Goal: Transaction & Acquisition: Subscribe to service/newsletter

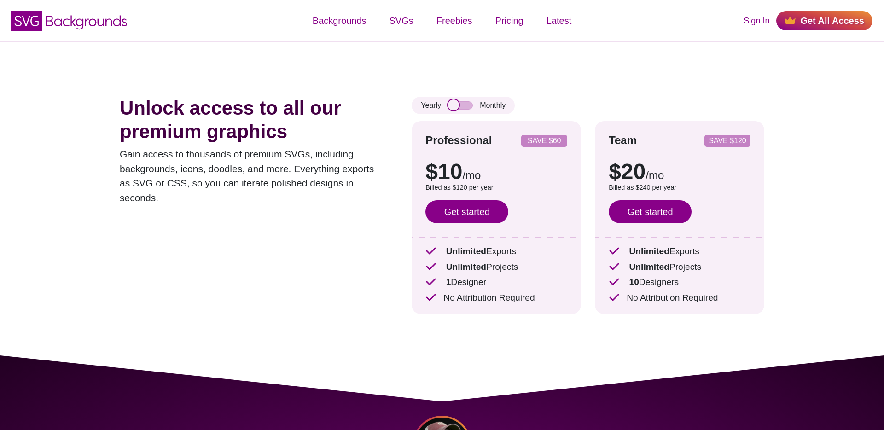
click at [461, 104] on input "checkbox" at bounding box center [460, 105] width 25 height 8
checkbox input "true"
click at [594, 72] on div "Unlock access to all our premium graphics Gain access to thousands of premium S…" at bounding box center [442, 198] width 700 height 314
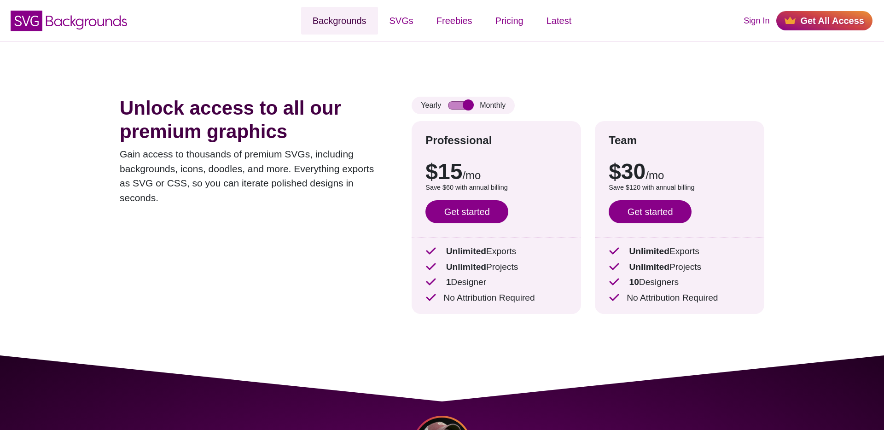
click at [346, 27] on link "Backgrounds" at bounding box center [339, 21] width 77 height 28
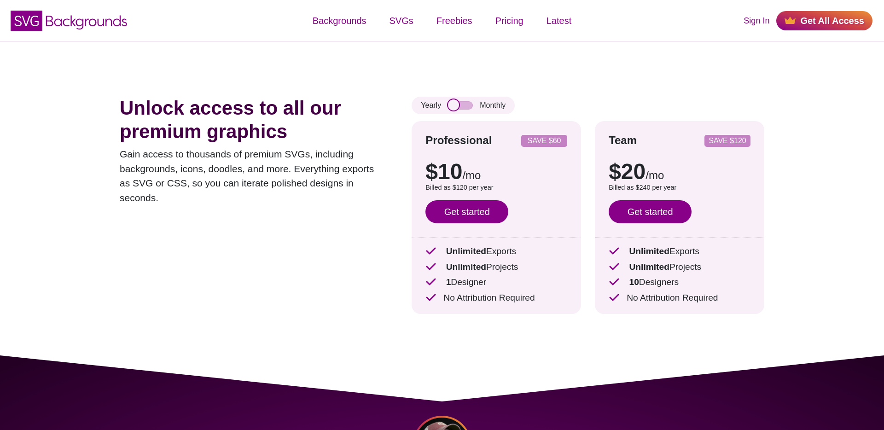
click at [467, 108] on input "checkbox" at bounding box center [460, 105] width 25 height 8
checkbox input "true"
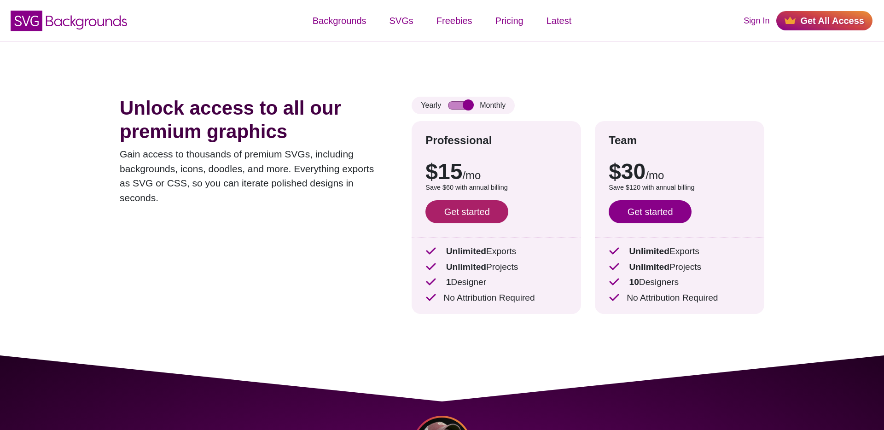
click at [472, 212] on link "Get started" at bounding box center [466, 211] width 83 height 23
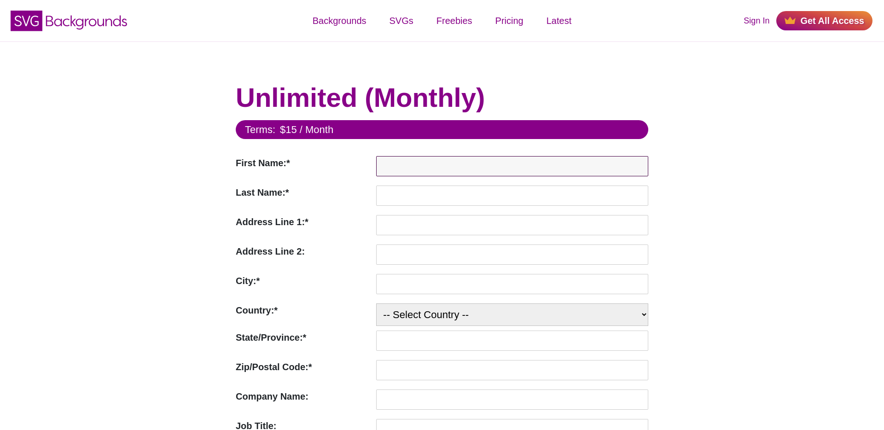
click at [399, 169] on input "First Name:*" at bounding box center [512, 166] width 272 height 20
type input "Pablo"
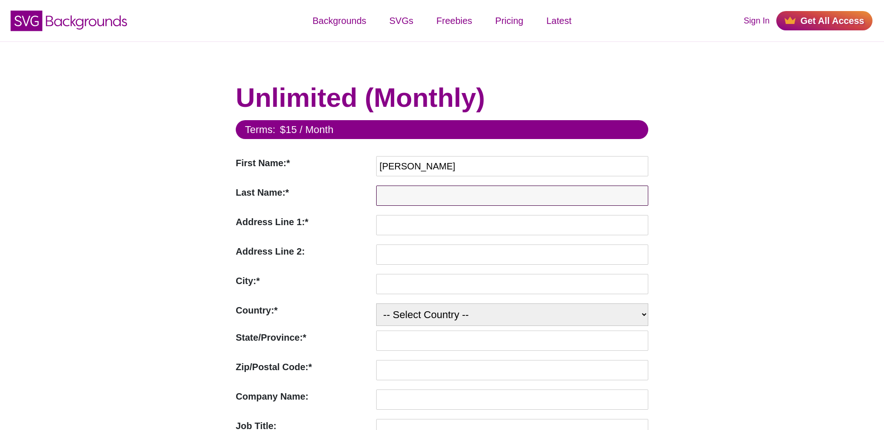
type input "Goris"
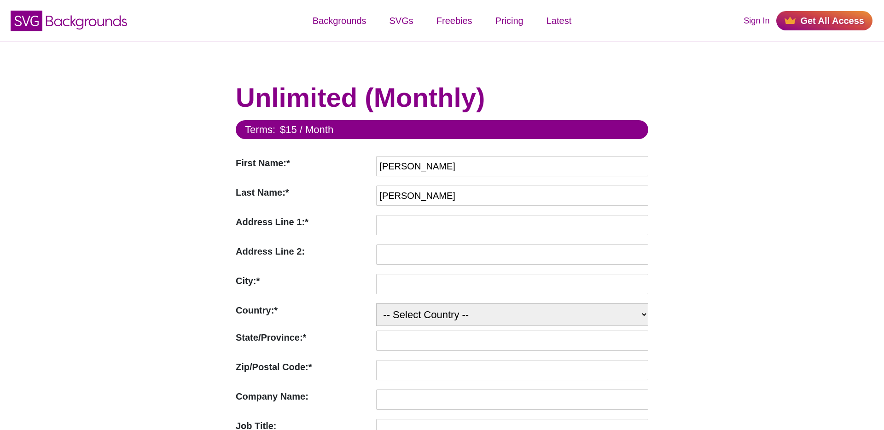
type input "gustavo adolgo becquer 27"
type input "Barcelona"
select select "ES"
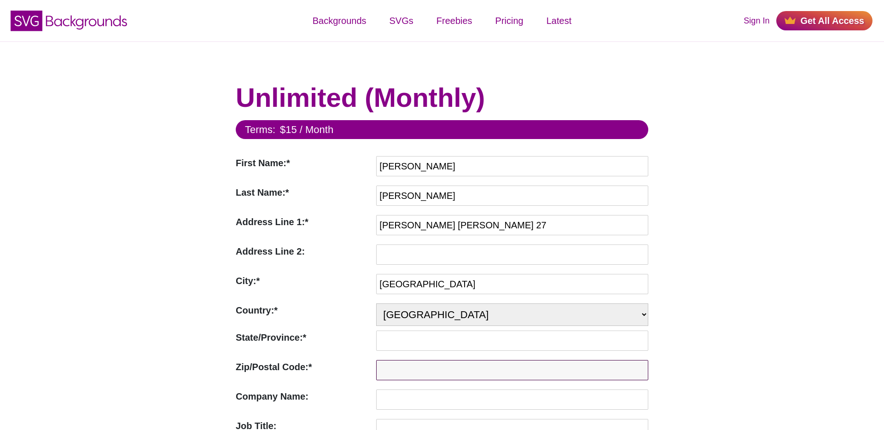
type input "08023"
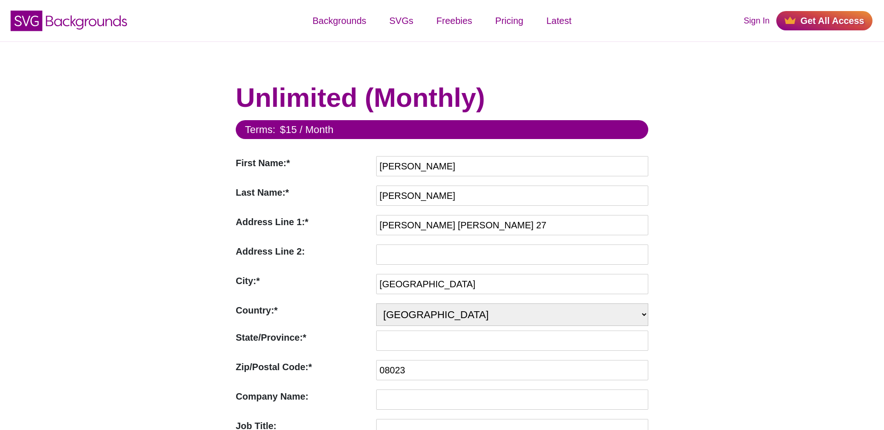
type input "Guesty"
type input "goris00@gmail.com"
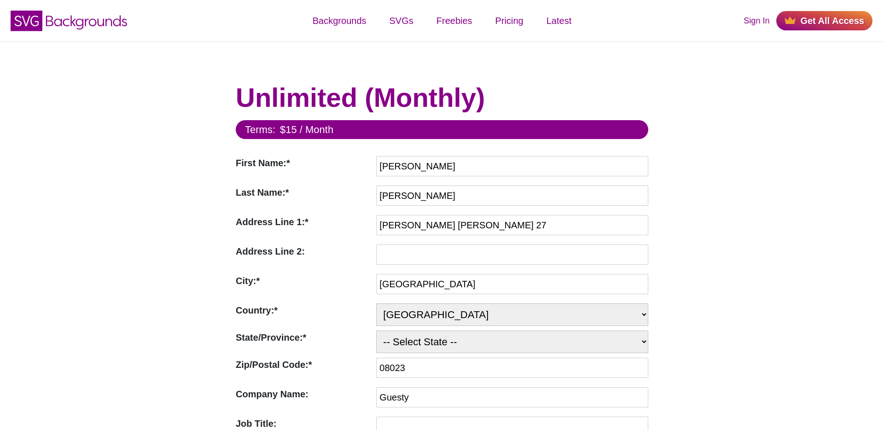
select select "B"
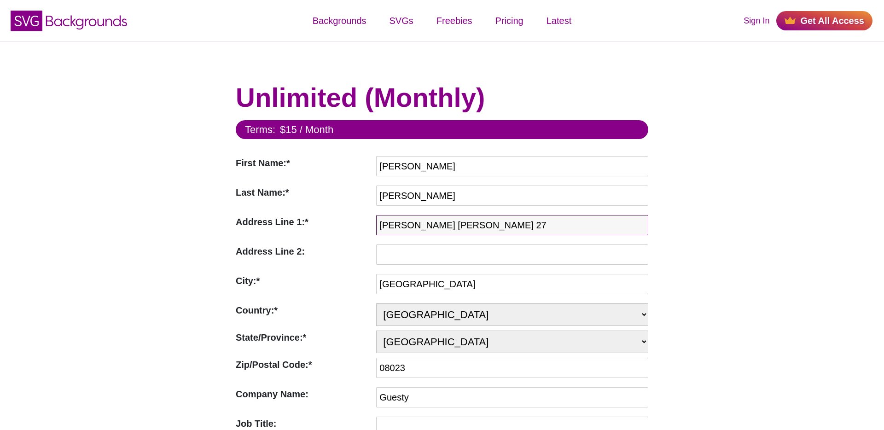
click at [433, 230] on input "gustavo adolgo becquer 27" at bounding box center [512, 225] width 272 height 20
click at [424, 229] on input "gustavo adolgo becquer 27" at bounding box center [512, 225] width 272 height 20
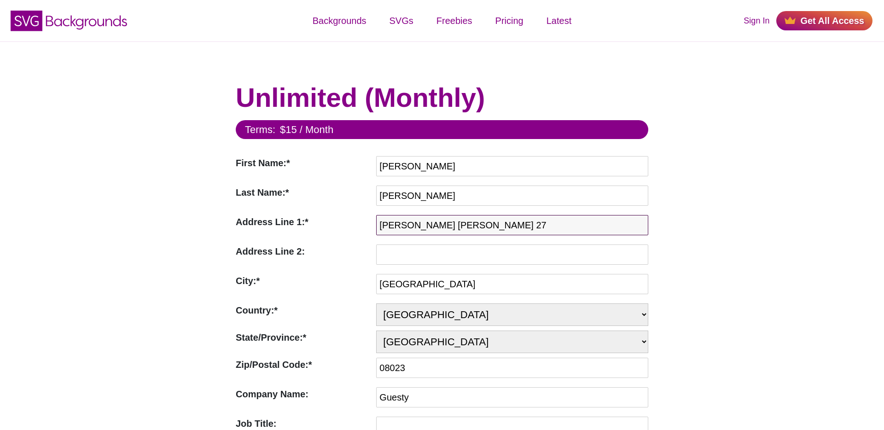
type input "Baro de la barre 14"
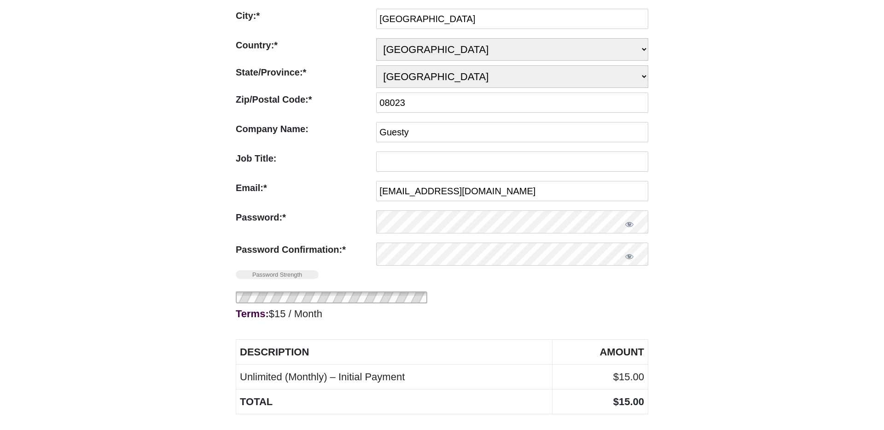
scroll to position [269, 0]
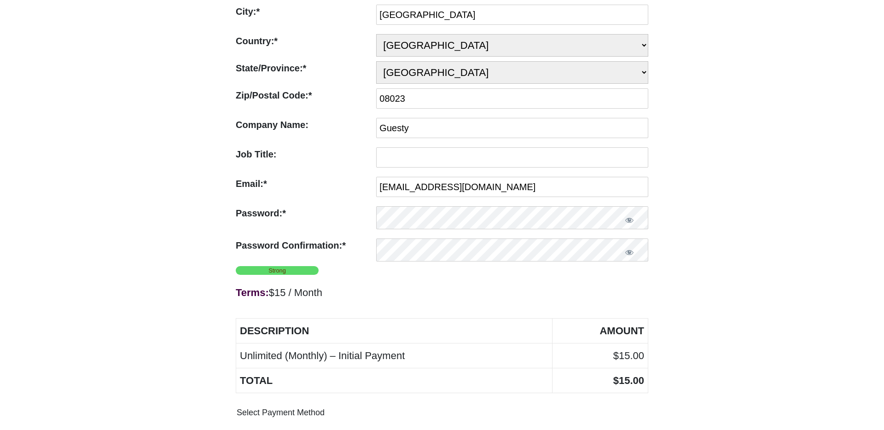
click at [467, 286] on div "Terms: $15 / Month" at bounding box center [442, 292] width 413 height 17
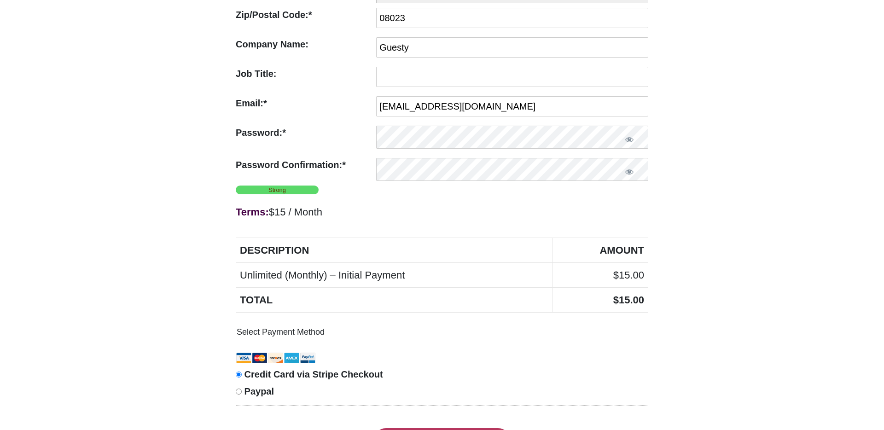
scroll to position [361, 0]
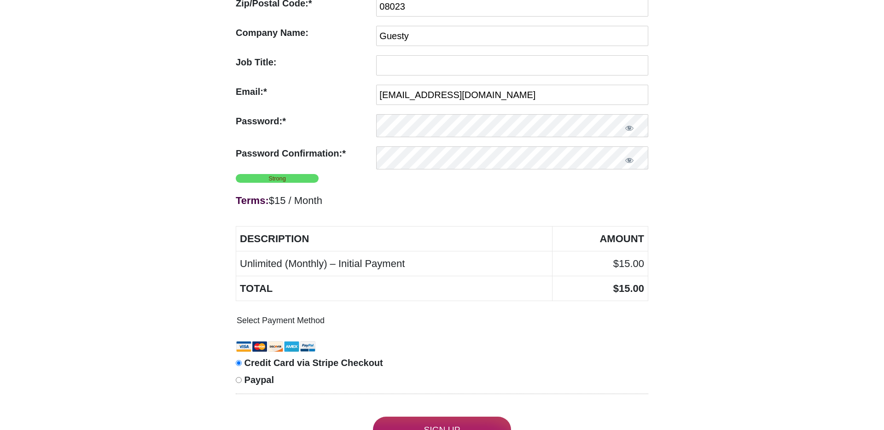
click at [240, 382] on input "Paypal" at bounding box center [239, 380] width 6 height 6
radio input "true"
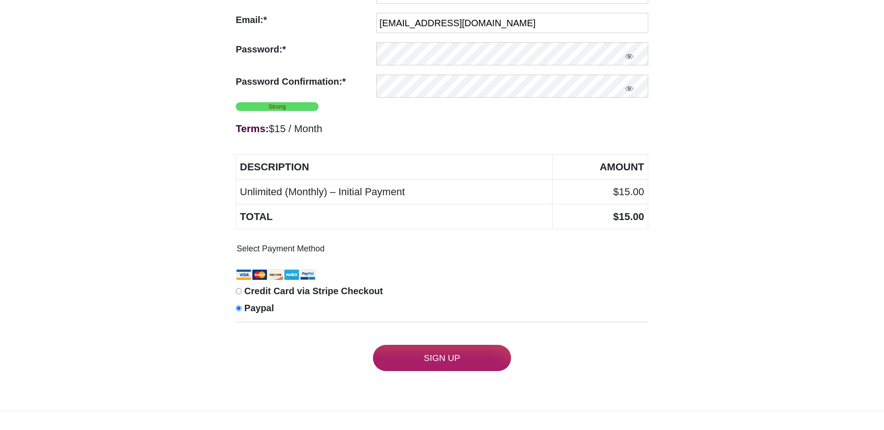
scroll to position [450, 0]
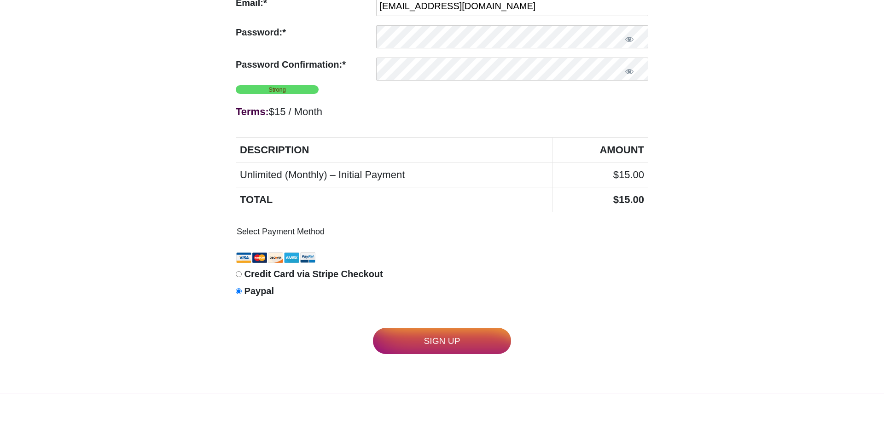
click at [442, 340] on input "Sign Up" at bounding box center [442, 341] width 138 height 26
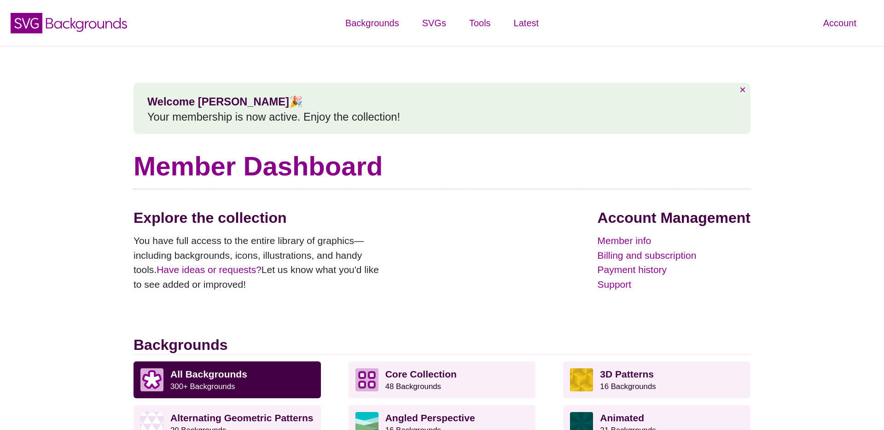
click at [441, 87] on div "× Welcome [PERSON_NAME] 🎉 Your membership is now active. Enjoy the collection!" at bounding box center [442, 108] width 617 height 51
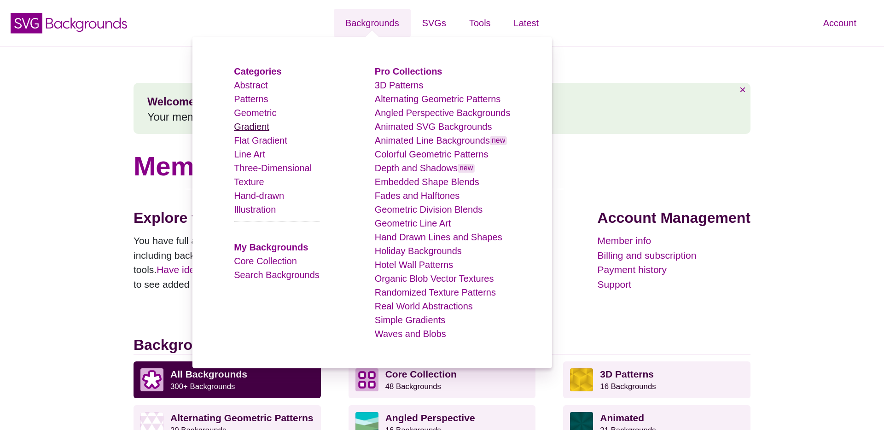
click at [250, 124] on link "Gradient" at bounding box center [251, 127] width 35 height 10
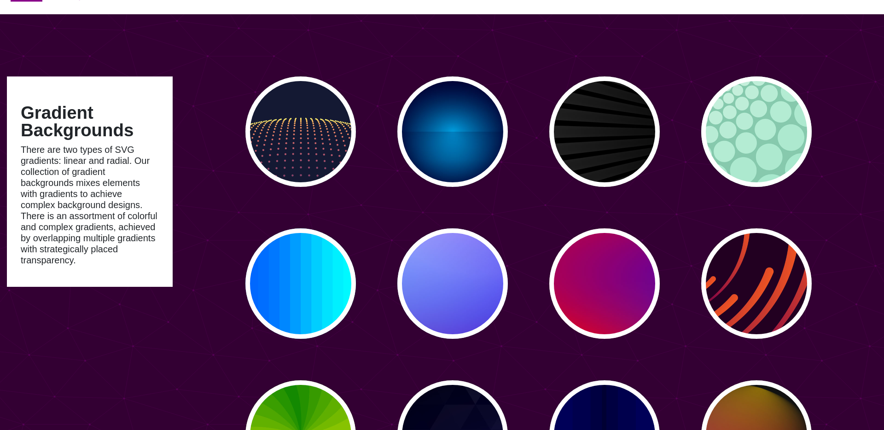
scroll to position [33, 0]
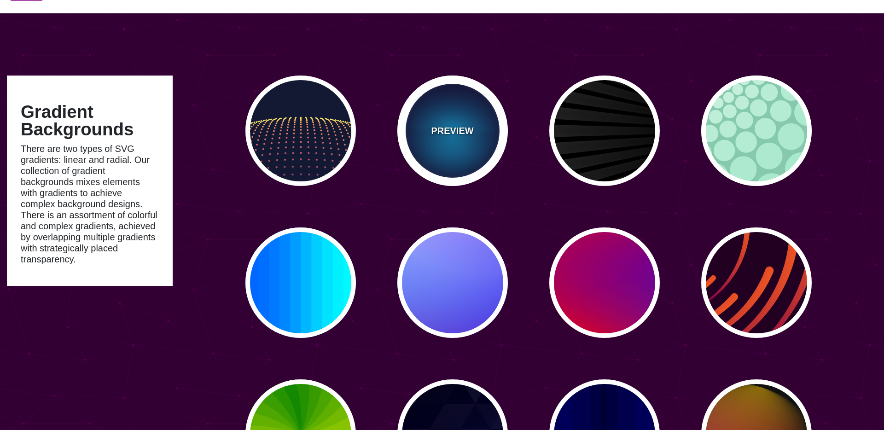
click at [454, 141] on div "PREVIEW" at bounding box center [452, 131] width 111 height 111
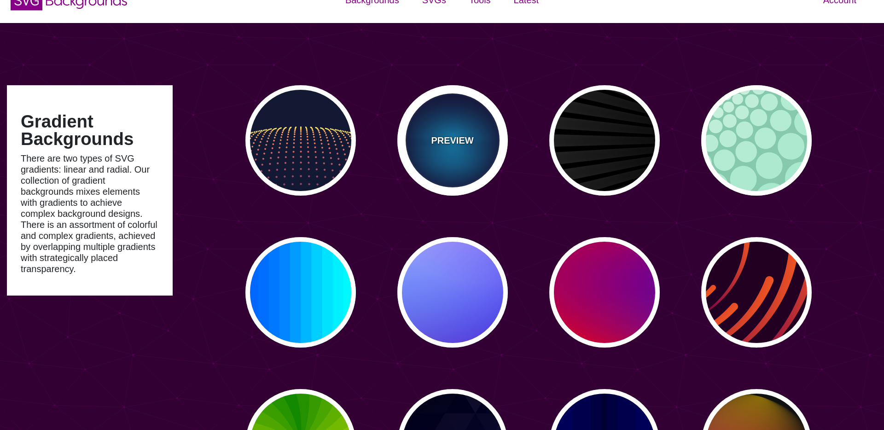
scroll to position [0, 0]
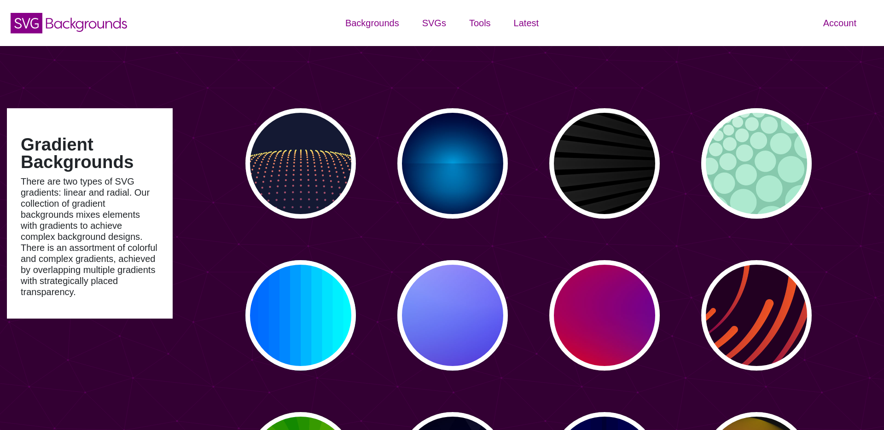
click at [258, 23] on div "SVG Backgrounds Logo" at bounding box center [147, 22] width 295 height 41
click at [552, 44] on div "SVG Backgrounds Logo Backgrounds Categories Abstract Patterns Geometric Gradien…" at bounding box center [442, 23] width 884 height 46
click at [269, 31] on div "SVG Backgrounds Logo" at bounding box center [147, 22] width 295 height 41
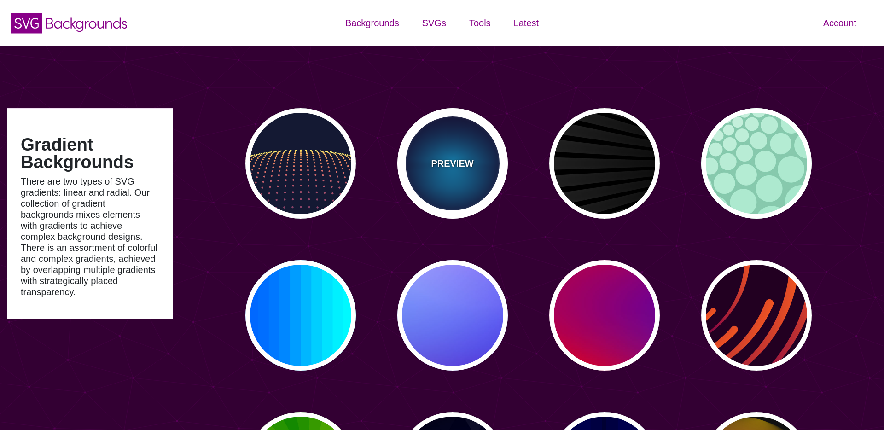
click at [451, 182] on div "PREVIEW" at bounding box center [452, 163] width 111 height 111
type input "2000"
type input "0.5"
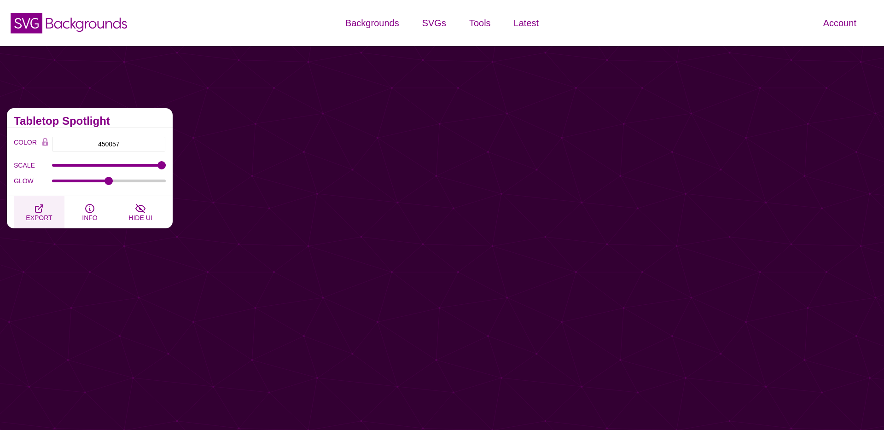
click at [38, 212] on icon "button" at bounding box center [39, 208] width 11 height 11
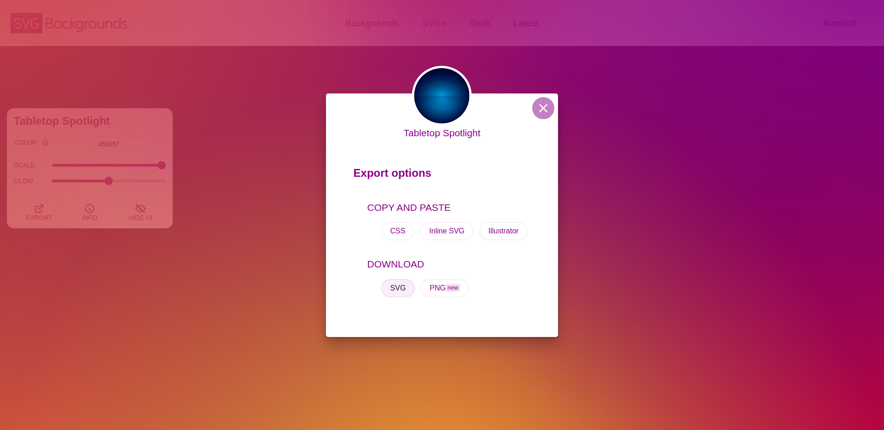
click at [393, 289] on button "SVG" at bounding box center [398, 288] width 34 height 18
click at [541, 113] on button at bounding box center [543, 108] width 22 height 22
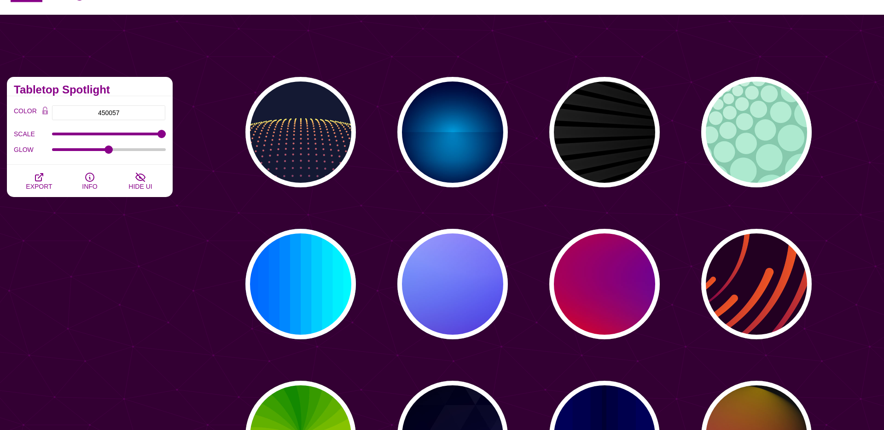
scroll to position [39, 0]
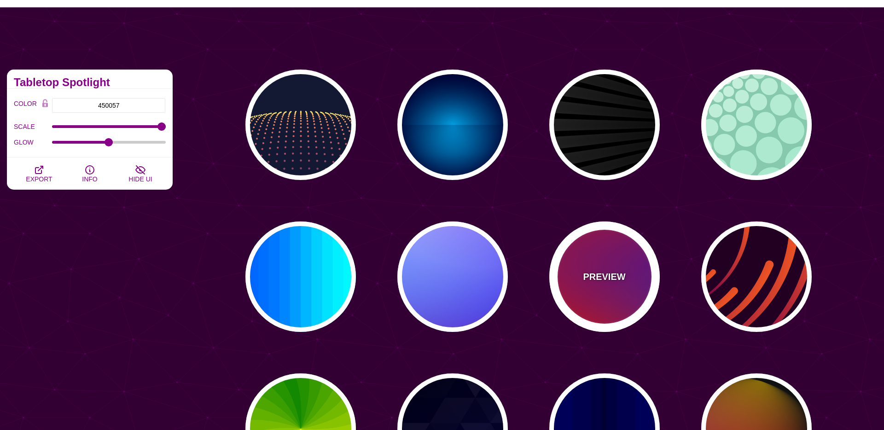
click at [606, 271] on p "PREVIEW" at bounding box center [604, 277] width 42 height 14
type input "1"
type input "20"
type input "0"
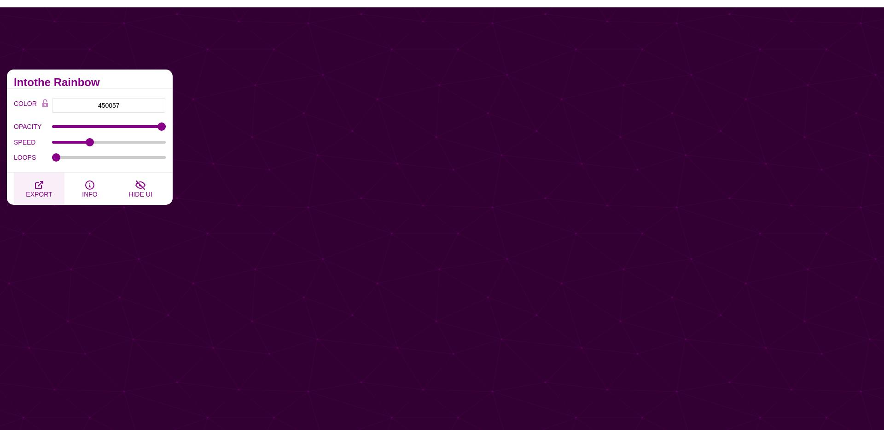
click at [41, 192] on span "EXPORT" at bounding box center [39, 194] width 26 height 7
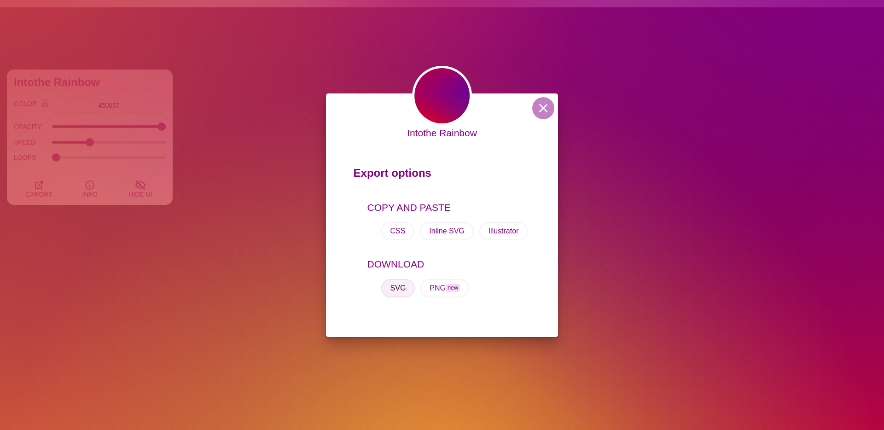
click at [392, 289] on button "SVG" at bounding box center [398, 288] width 34 height 18
click at [542, 110] on button at bounding box center [543, 108] width 22 height 22
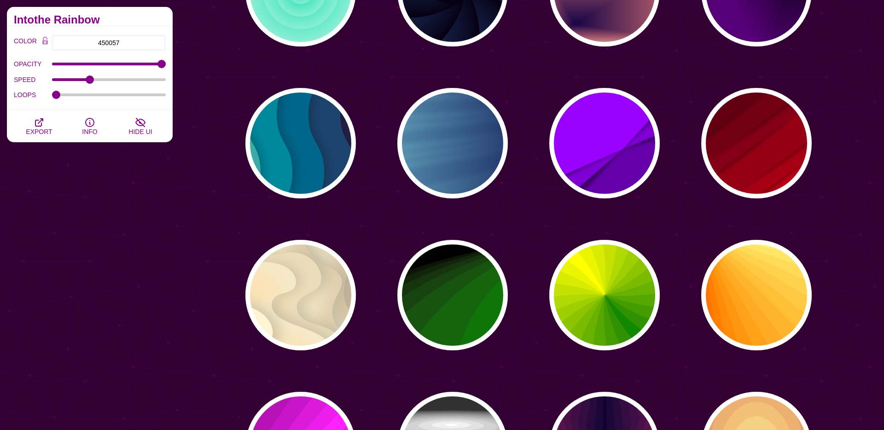
scroll to position [928, 0]
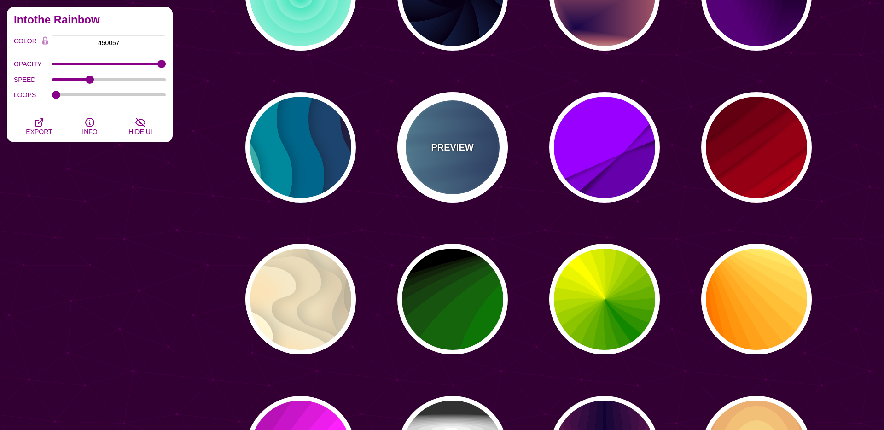
click at [449, 154] on div "PREVIEW" at bounding box center [452, 147] width 111 height 111
type input "0.25"
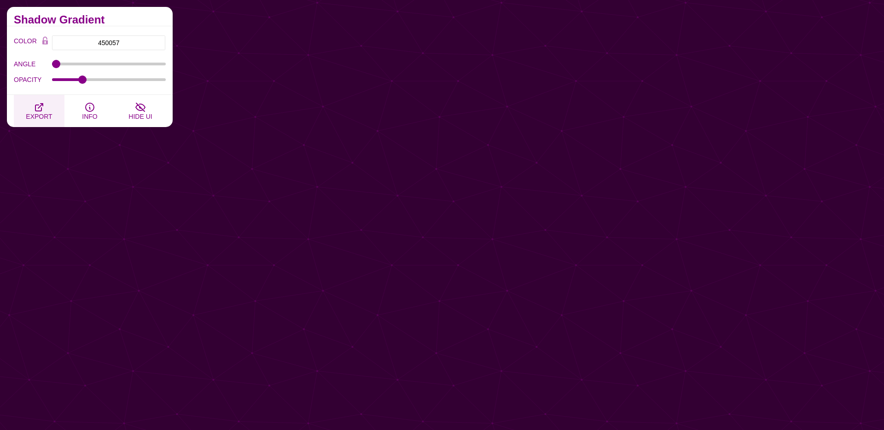
click at [41, 111] on icon "button" at bounding box center [38, 107] width 7 height 7
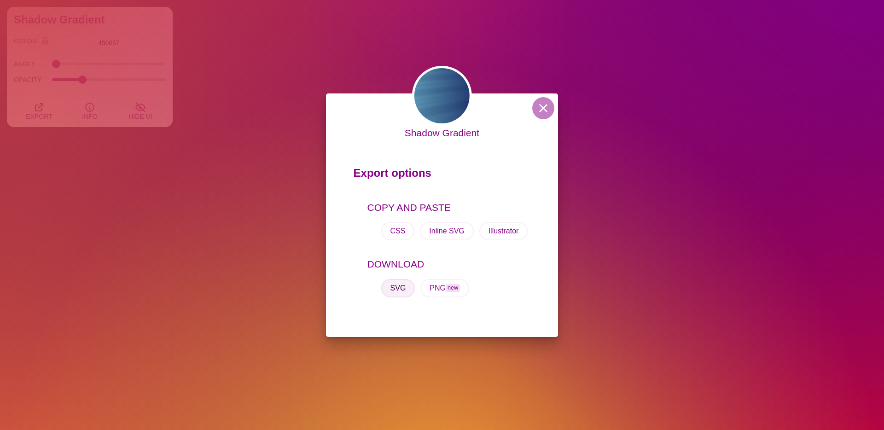
click at [394, 285] on button "SVG" at bounding box center [398, 288] width 34 height 18
click at [542, 107] on button at bounding box center [543, 108] width 22 height 22
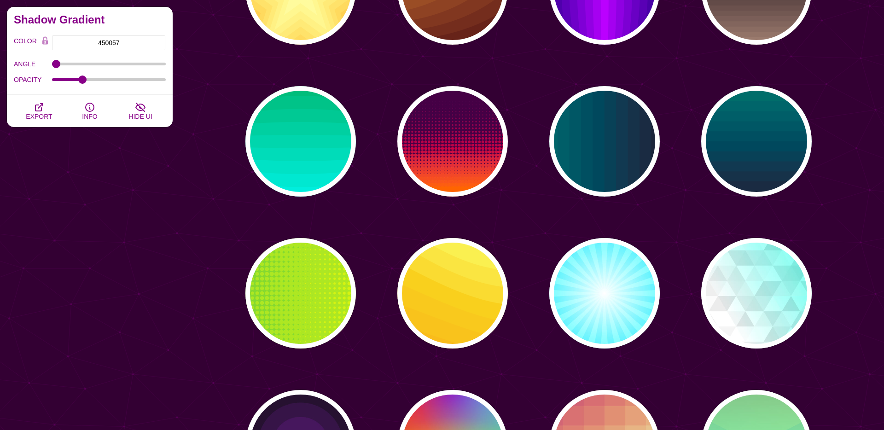
scroll to position [1847, 0]
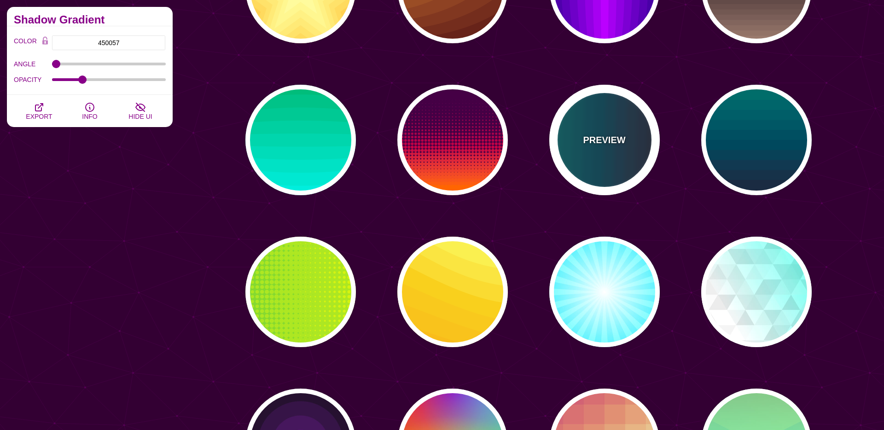
click at [614, 154] on div "PREVIEW" at bounding box center [604, 140] width 111 height 111
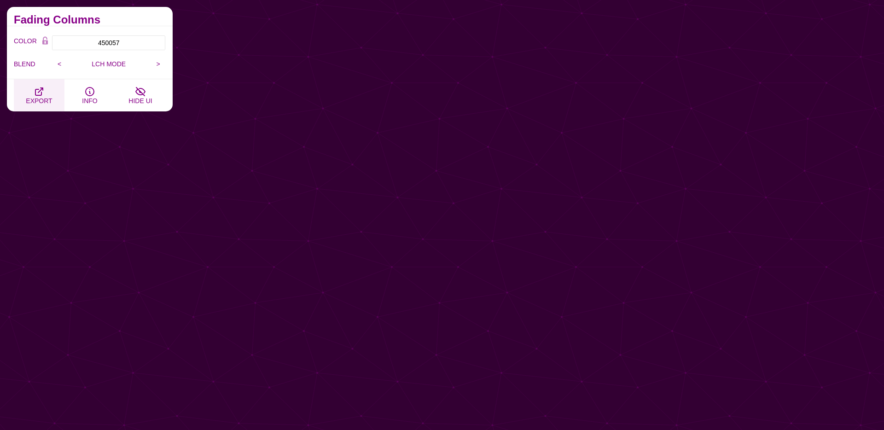
click at [40, 94] on icon "button" at bounding box center [39, 91] width 11 height 11
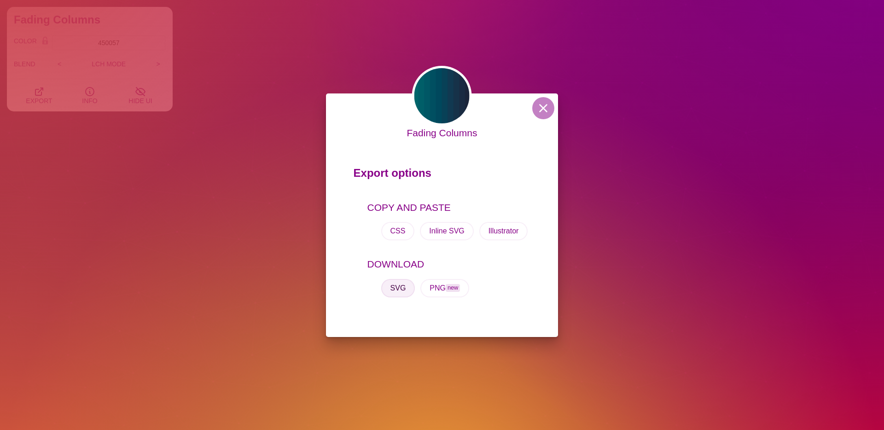
click at [389, 294] on button "SVG" at bounding box center [398, 288] width 34 height 18
click at [403, 286] on button "SVG" at bounding box center [398, 288] width 34 height 18
click at [553, 106] on button at bounding box center [543, 108] width 22 height 22
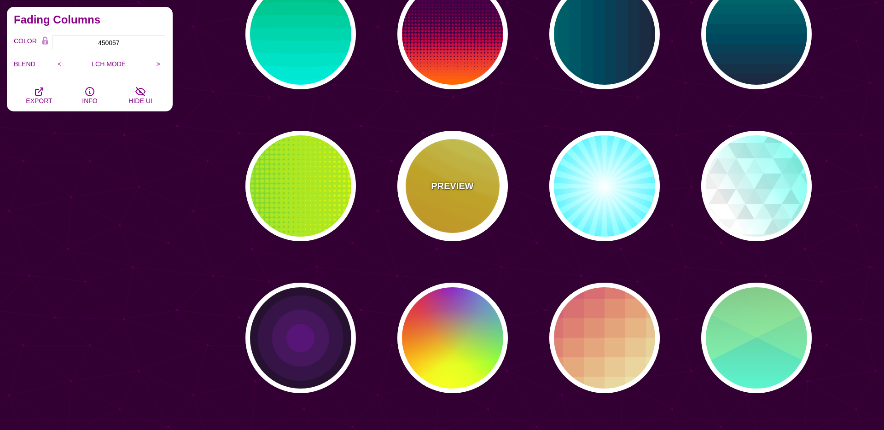
click at [459, 190] on p "PREVIEW" at bounding box center [452, 186] width 42 height 14
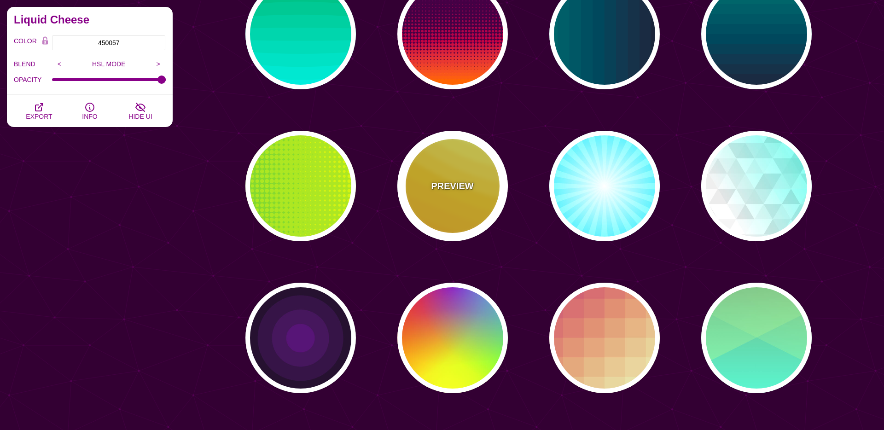
click at [450, 175] on div "PREVIEW" at bounding box center [452, 186] width 111 height 111
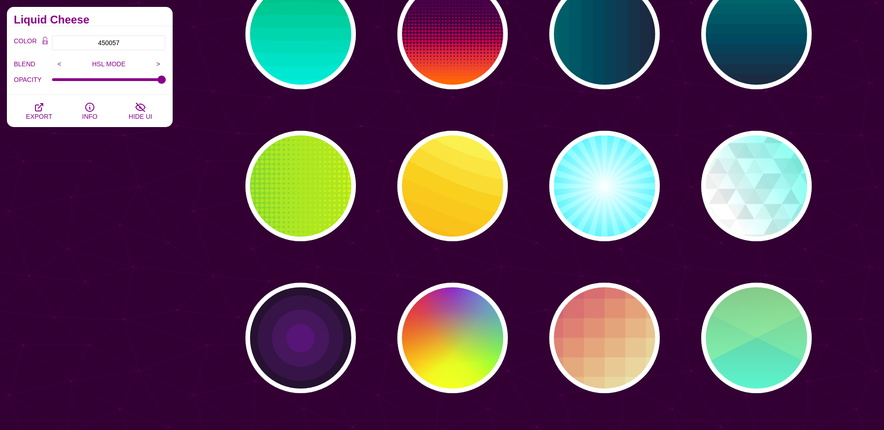
click at [187, 227] on div "PREVIEW PREVIEW PREVIEW PREVIEW PREVIEW PREVIEW PREVIEW PREVIEW PREVIEW PREVIEW…" at bounding box center [532, 261] width 705 height 4227
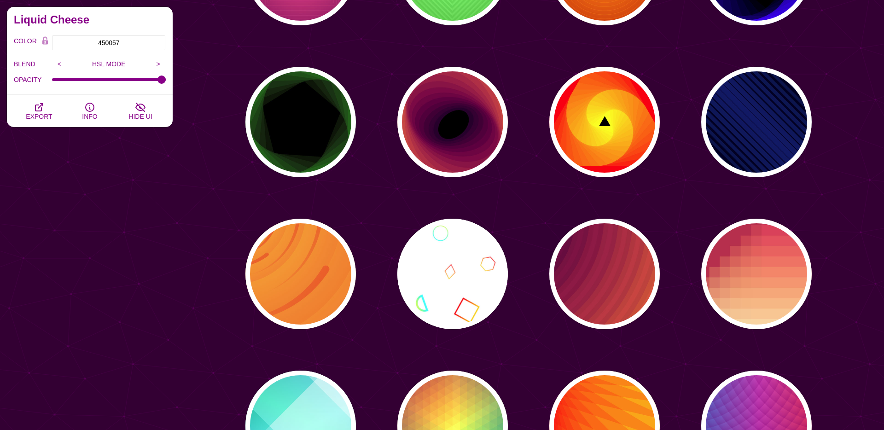
scroll to position [2778, 0]
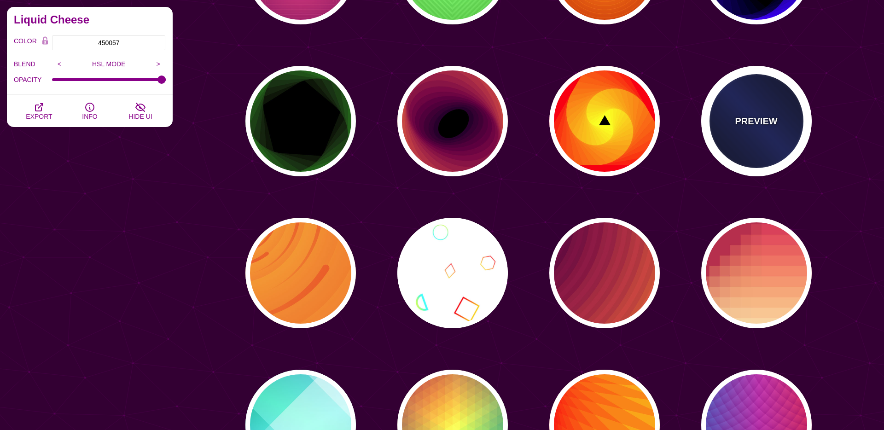
click at [765, 120] on p "PREVIEW" at bounding box center [756, 121] width 42 height 14
type input "2000"
type input "1"
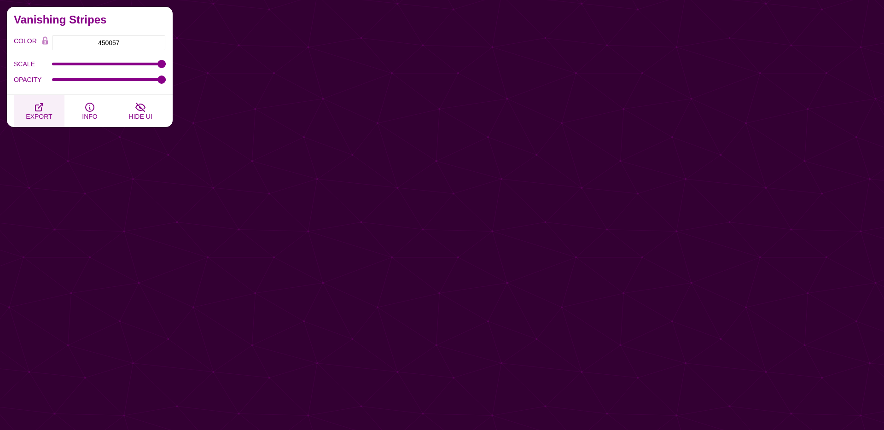
click at [36, 108] on icon "button" at bounding box center [39, 107] width 11 height 11
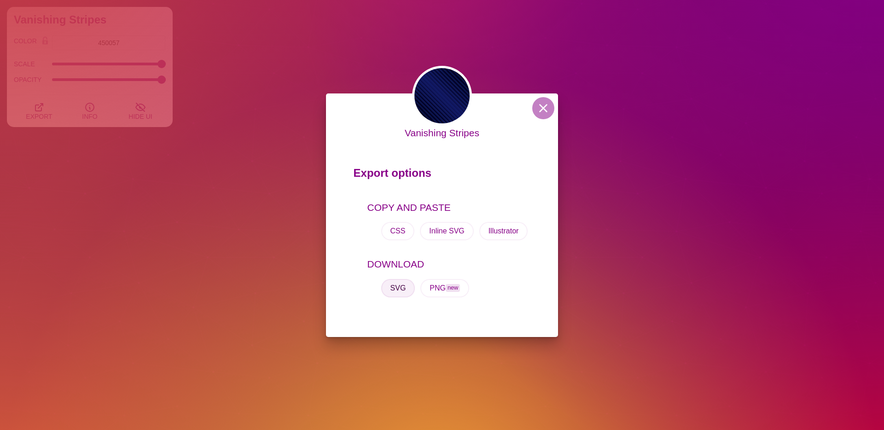
click at [396, 287] on button "SVG" at bounding box center [398, 288] width 34 height 18
click at [541, 111] on button at bounding box center [543, 108] width 22 height 22
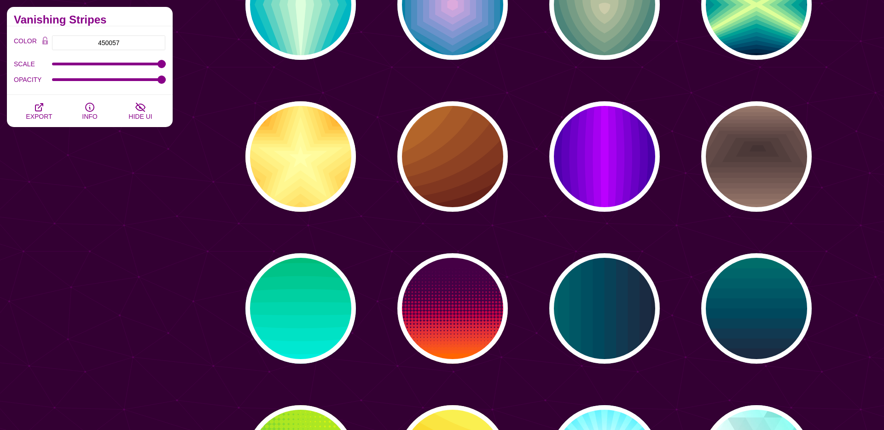
scroll to position [1676, 0]
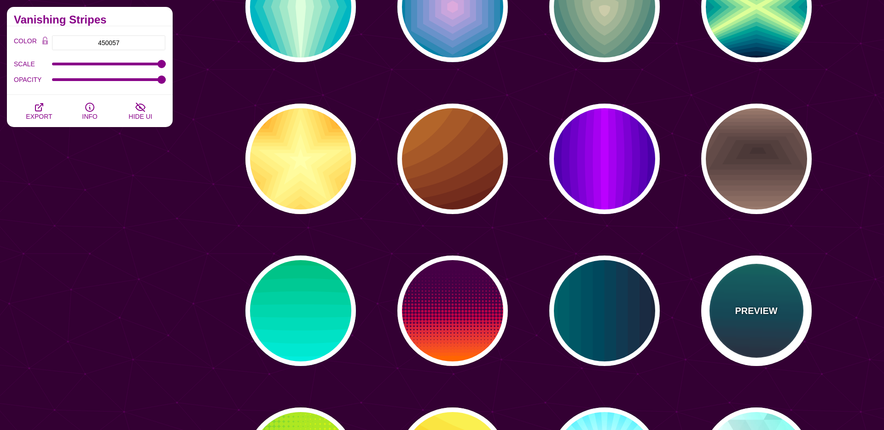
click at [768, 307] on p "PREVIEW" at bounding box center [756, 311] width 42 height 14
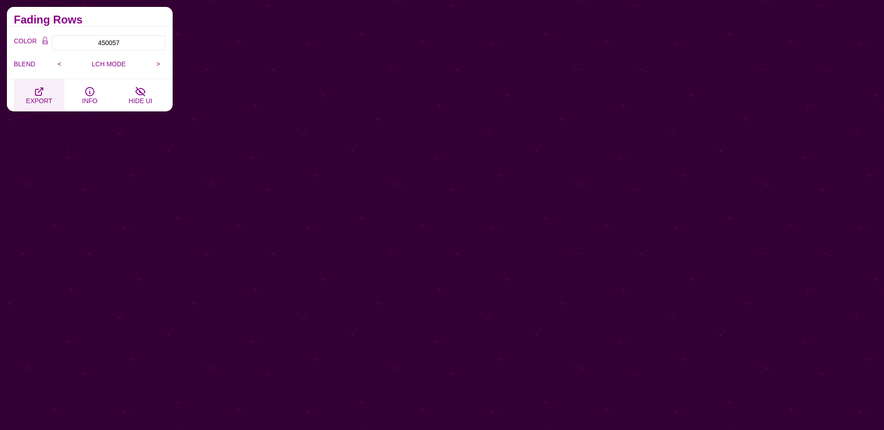
click at [39, 97] on span "EXPORT" at bounding box center [39, 100] width 26 height 7
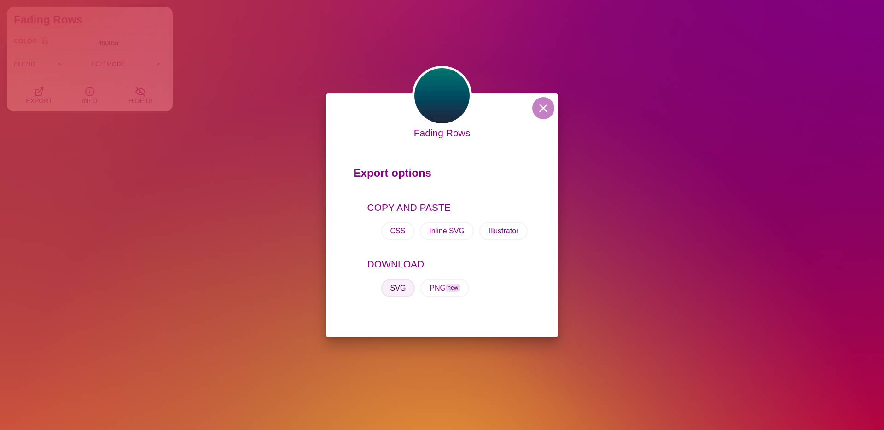
click at [395, 287] on button "SVG" at bounding box center [398, 288] width 34 height 18
click at [543, 109] on button at bounding box center [543, 108] width 22 height 22
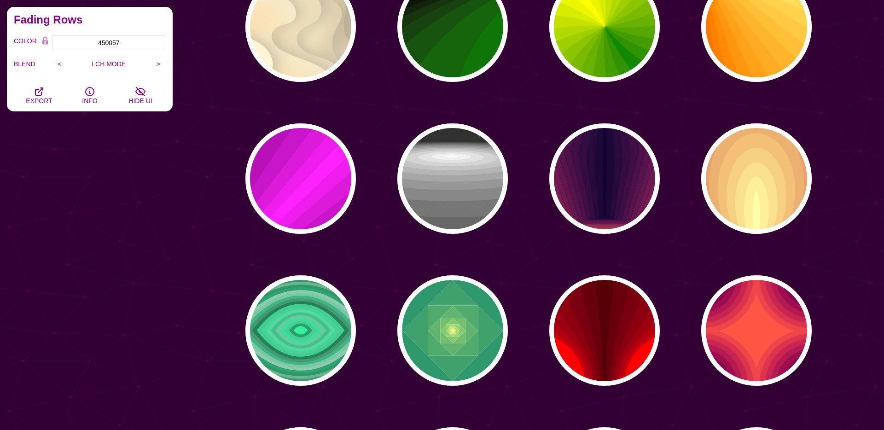
scroll to position [1200, 0]
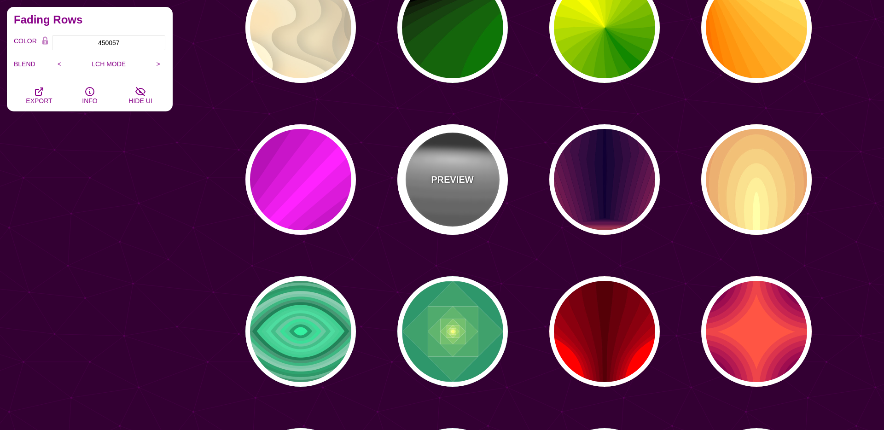
click at [467, 194] on div "PREVIEW" at bounding box center [452, 179] width 111 height 111
type input "0"
type input "1"
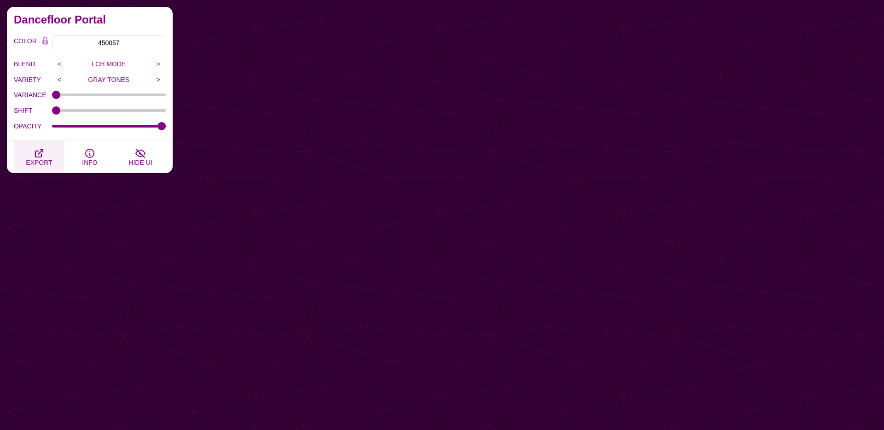
click at [34, 159] on span "EXPORT" at bounding box center [39, 162] width 26 height 7
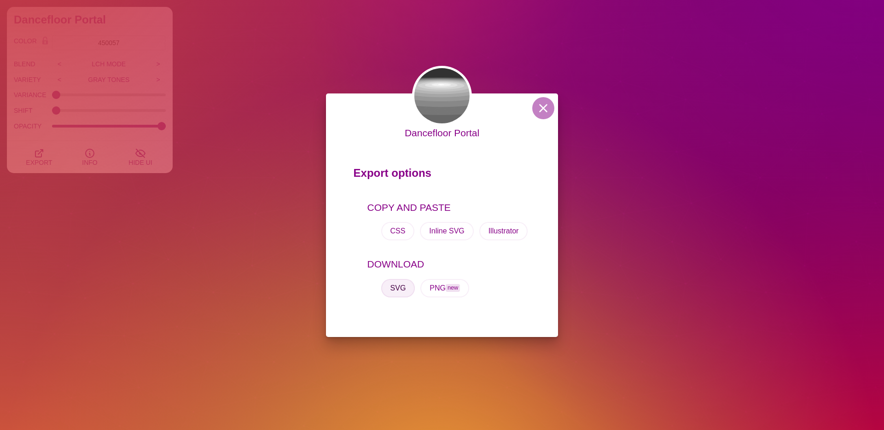
click at [398, 290] on button "SVG" at bounding box center [398, 288] width 34 height 18
